Goal: Information Seeking & Learning: Find specific fact

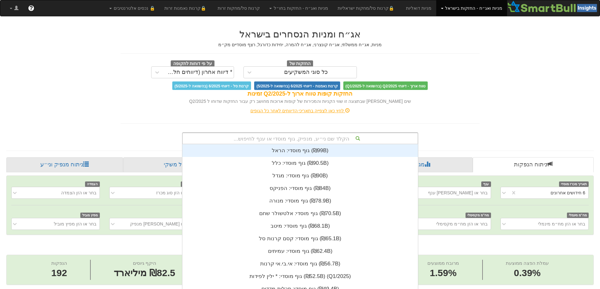
click at [286, 140] on div "הקלד שם ני״ע, מנפיק, גוף מוסדי או ענף לחיפוש... גוף מוסדי: ‏הראל ‎(₪99B)‎ גוף מ…" at bounding box center [300, 139] width 236 height 12
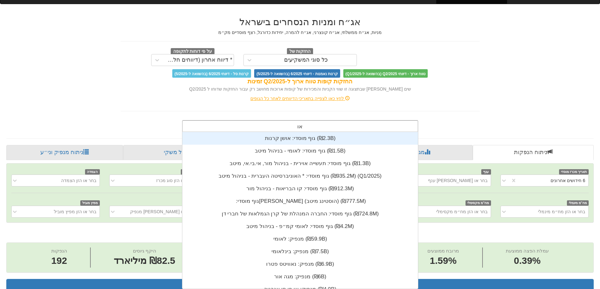
scroll to position [25, 0]
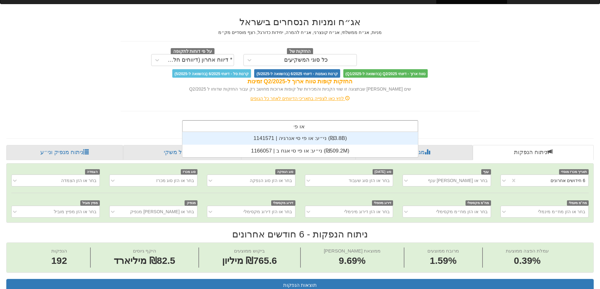
type input "או פי"
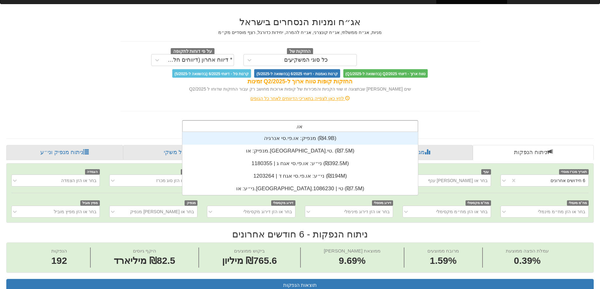
scroll to position [38, 0]
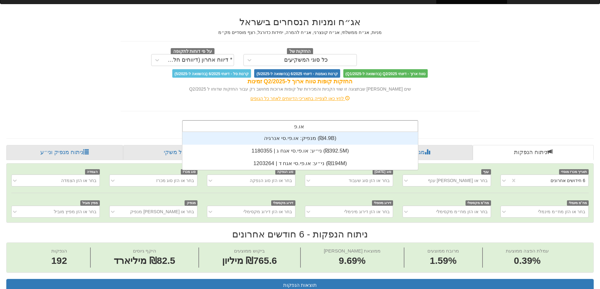
type input "או.פי"
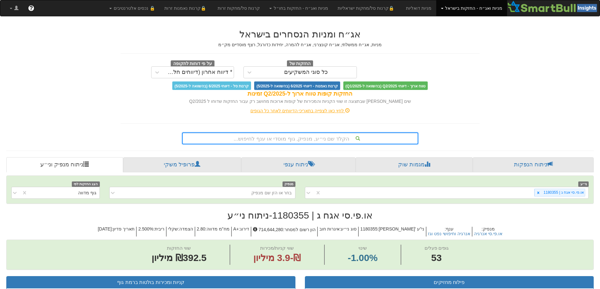
scroll to position [12, 0]
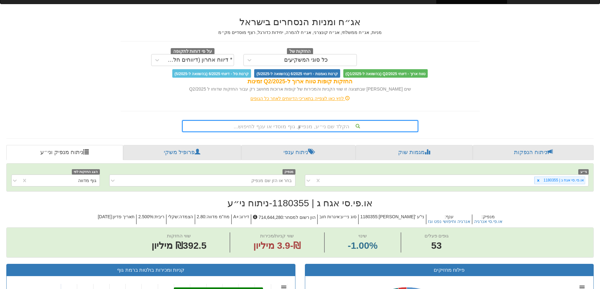
type input "מז"
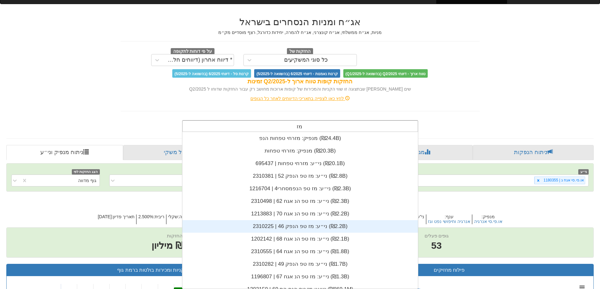
scroll to position [31, 0]
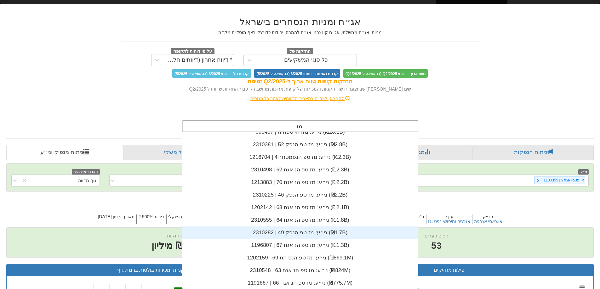
click at [311, 233] on div "ני״ע: ‏מז טפ הנפק 49 | 2310282 ‎(₪1.7B)‎" at bounding box center [300, 233] width 236 height 13
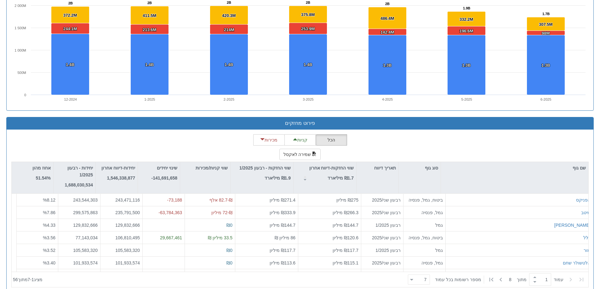
scroll to position [480, 0]
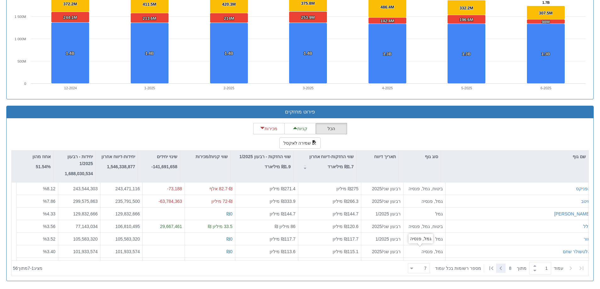
click at [498, 270] on icon at bounding box center [501, 269] width 8 height 8
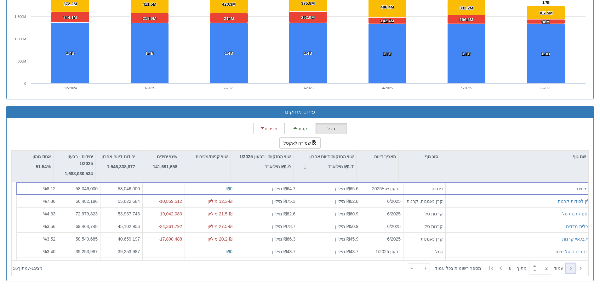
click at [570, 269] on icon at bounding box center [571, 269] width 8 height 8
type input "1"
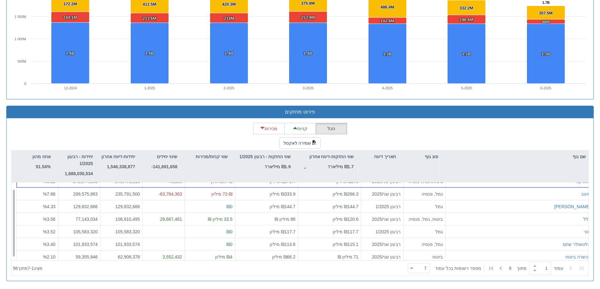
scroll to position [0, 0]
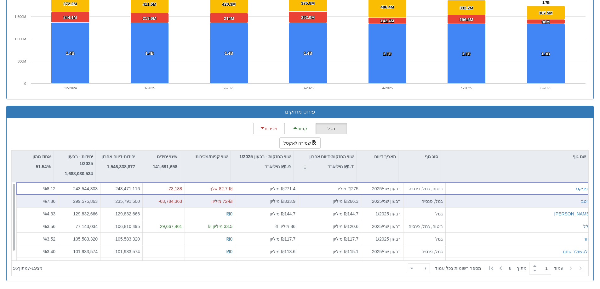
click at [463, 200] on div "מיטב" at bounding box center [519, 201] width 142 height 6
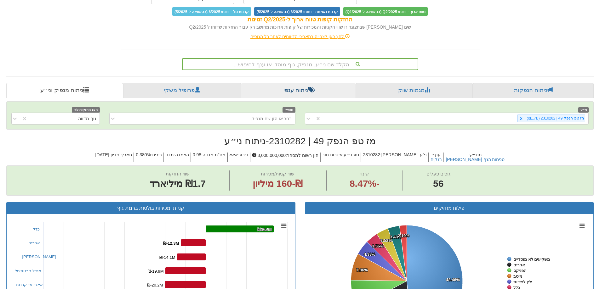
scroll to position [94, 0]
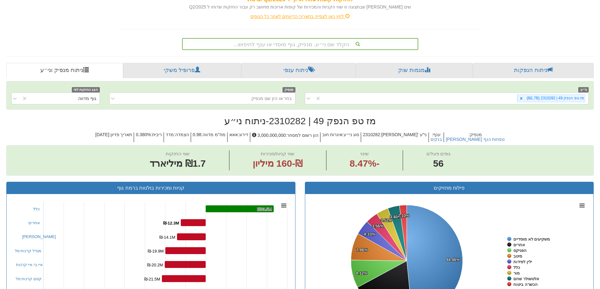
click at [289, 44] on font "הקלד שם ני״ע, מנפיק, גוף מוסדי או ענף לחיפוש..." at bounding box center [292, 45] width 116 height 6
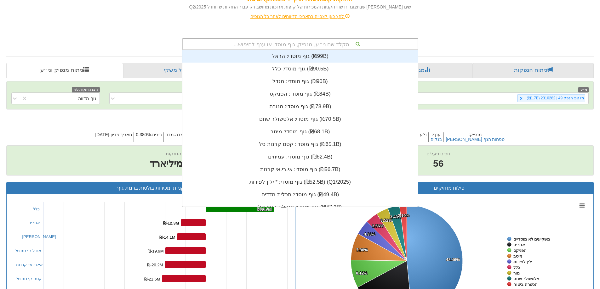
scroll to position [157, 0]
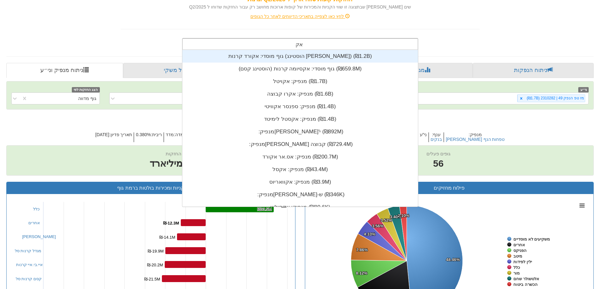
type input "[PERSON_NAME]"
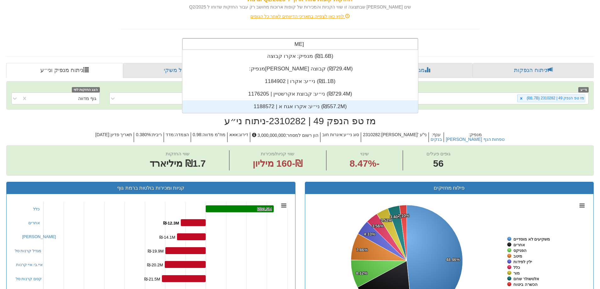
click at [294, 106] on div "ני״ע: ‏אקרו אגח א | 1188572 ‎(₪557.2M)‎" at bounding box center [300, 106] width 236 height 13
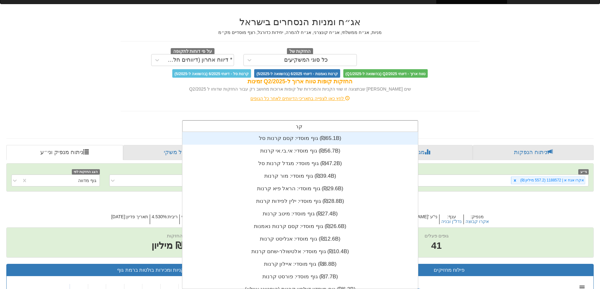
type input "קרד"
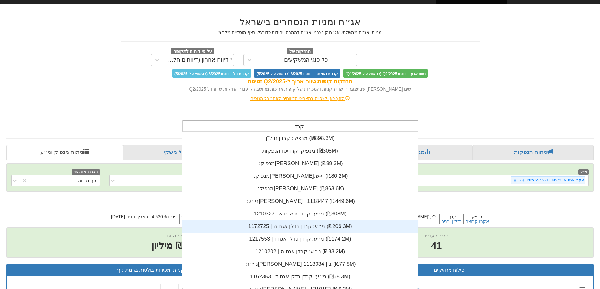
click at [339, 222] on div "ני״ע: ‏קרדן נדלן אגח ה | 1172725 ‎(₪206.3M)‎" at bounding box center [300, 226] width 236 height 13
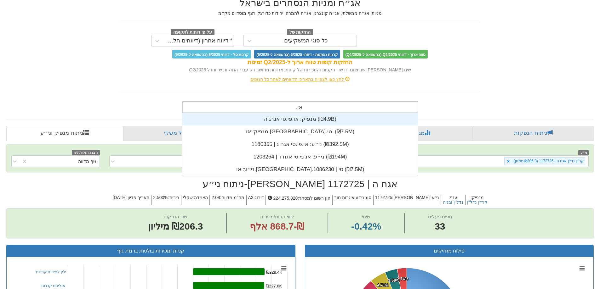
type input "או.פי"
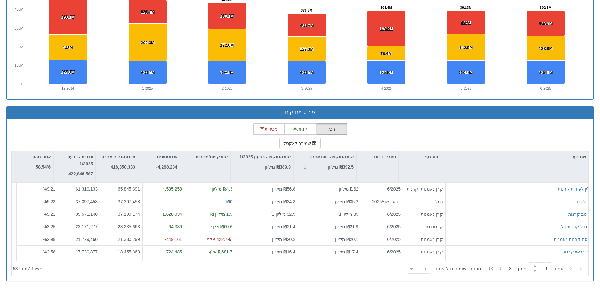
scroll to position [480, 0]
